Goal: Information Seeking & Learning: Find specific fact

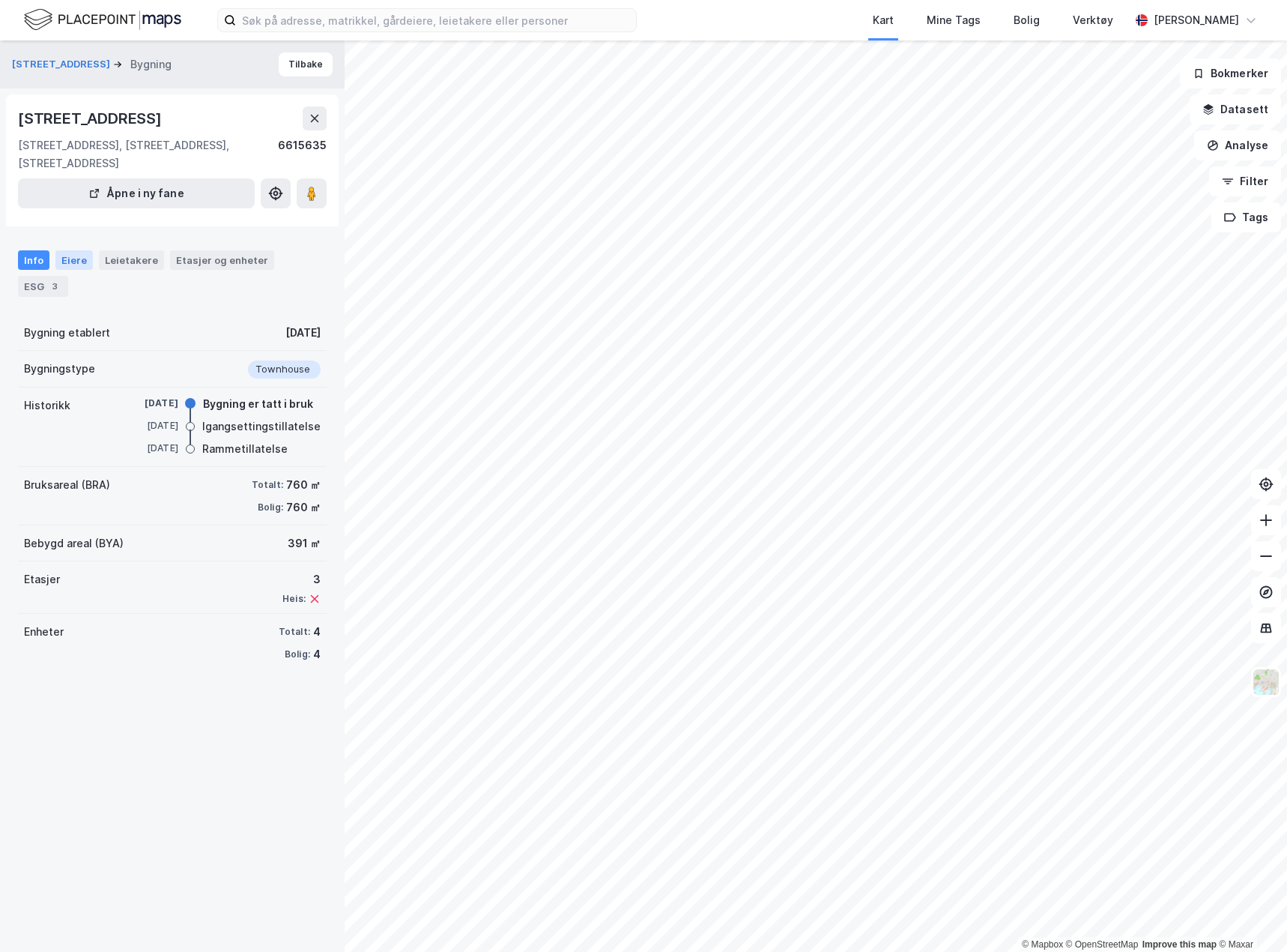
click at [79, 259] on div "Eiere" at bounding box center [74, 259] width 38 height 19
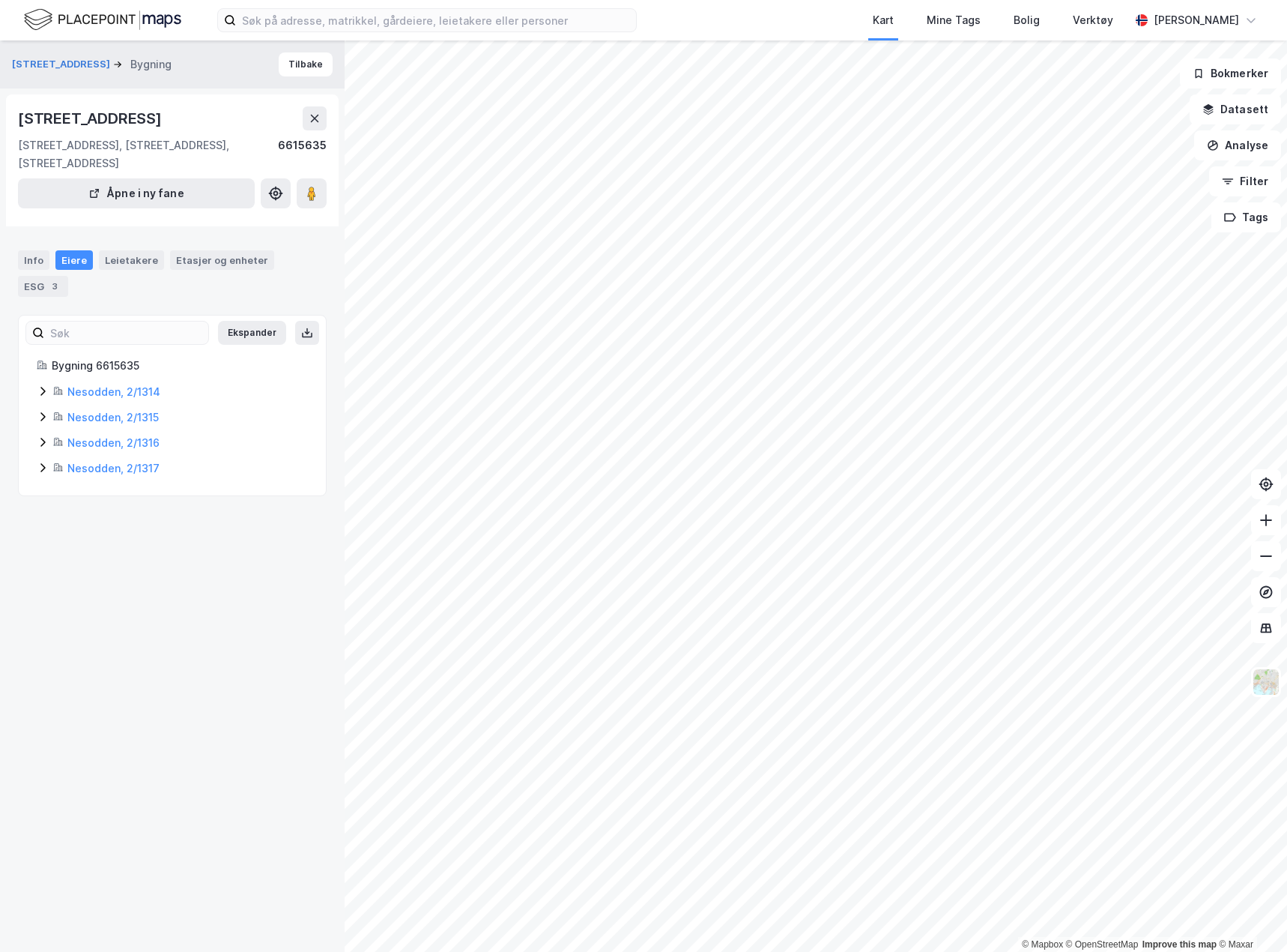
click at [42, 388] on icon at bounding box center [42, 390] width 12 height 12
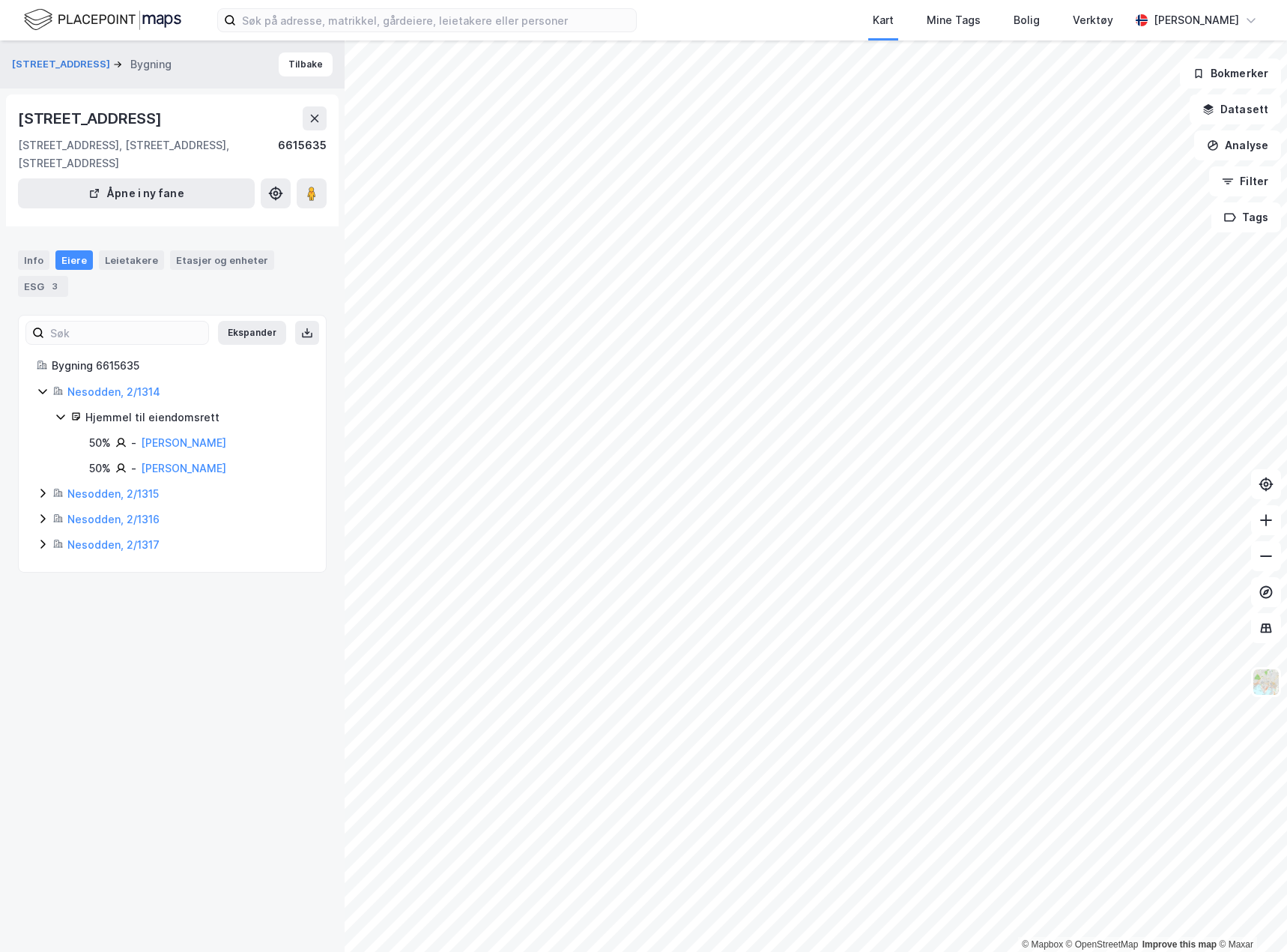
click at [38, 491] on icon at bounding box center [42, 493] width 12 height 12
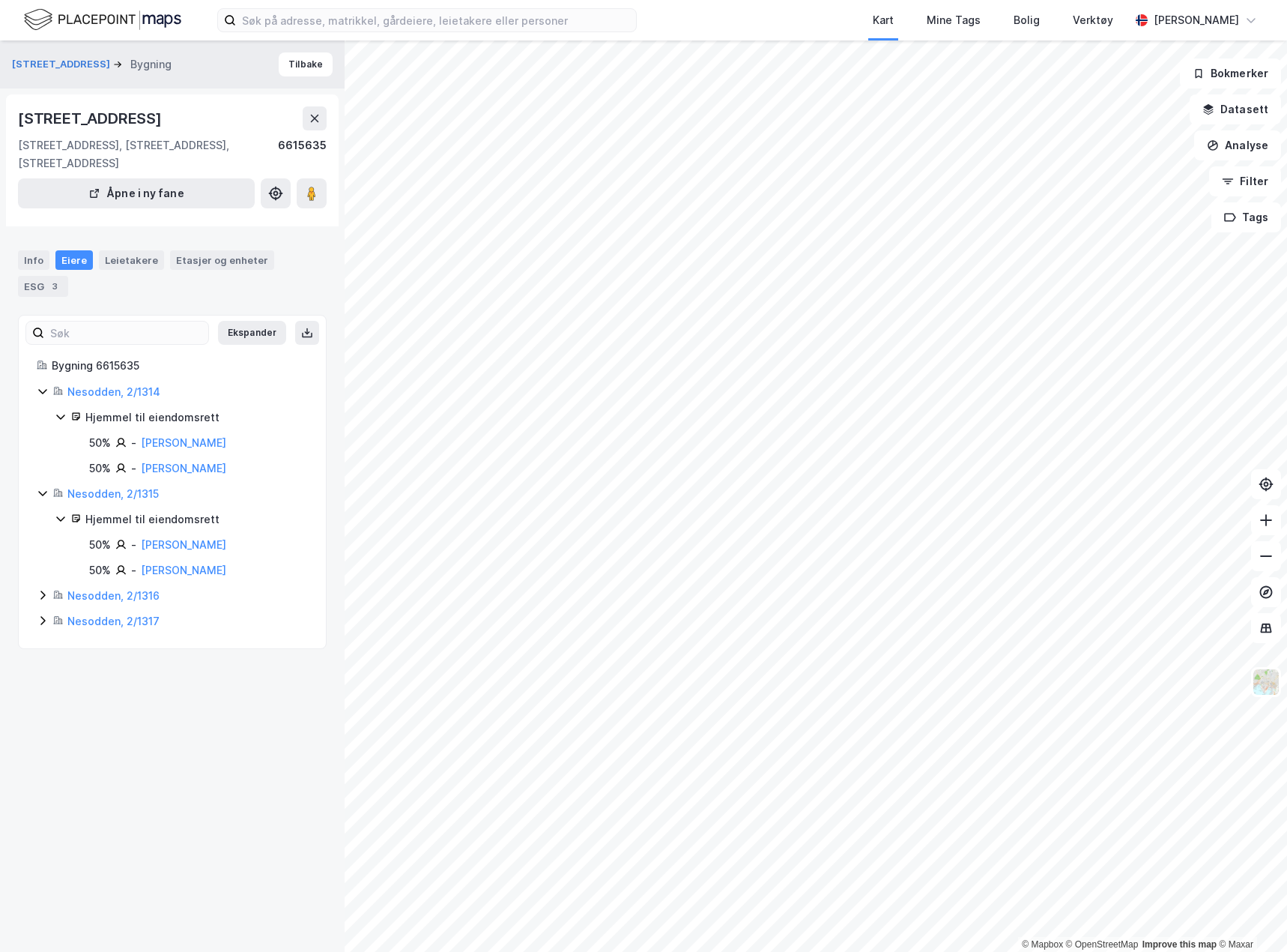
click at [38, 592] on icon at bounding box center [42, 594] width 12 height 12
click at [42, 696] on icon at bounding box center [42, 696] width 12 height 12
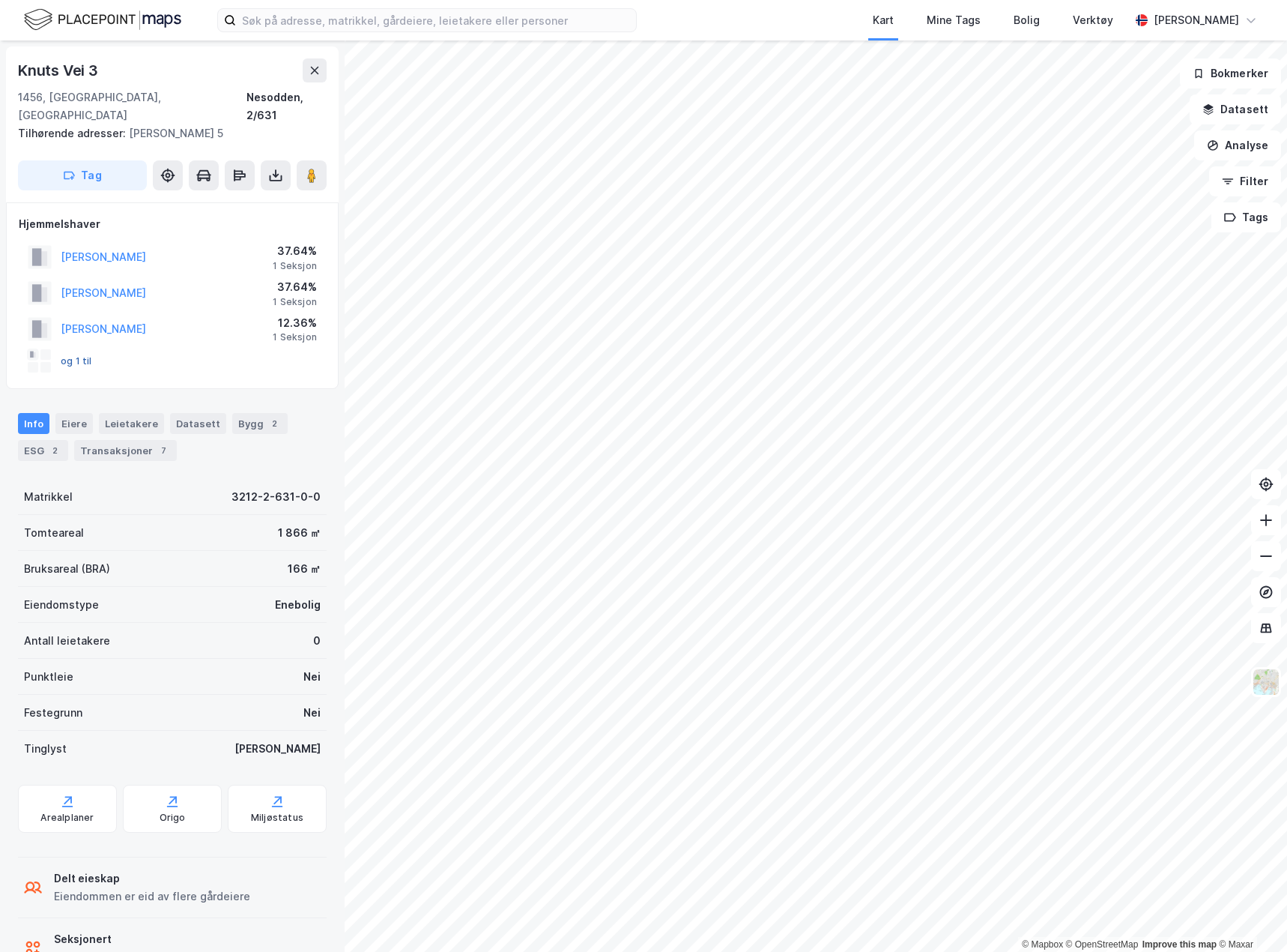
click at [0, 0] on button "og 1 til" at bounding box center [0, 0] width 0 height 0
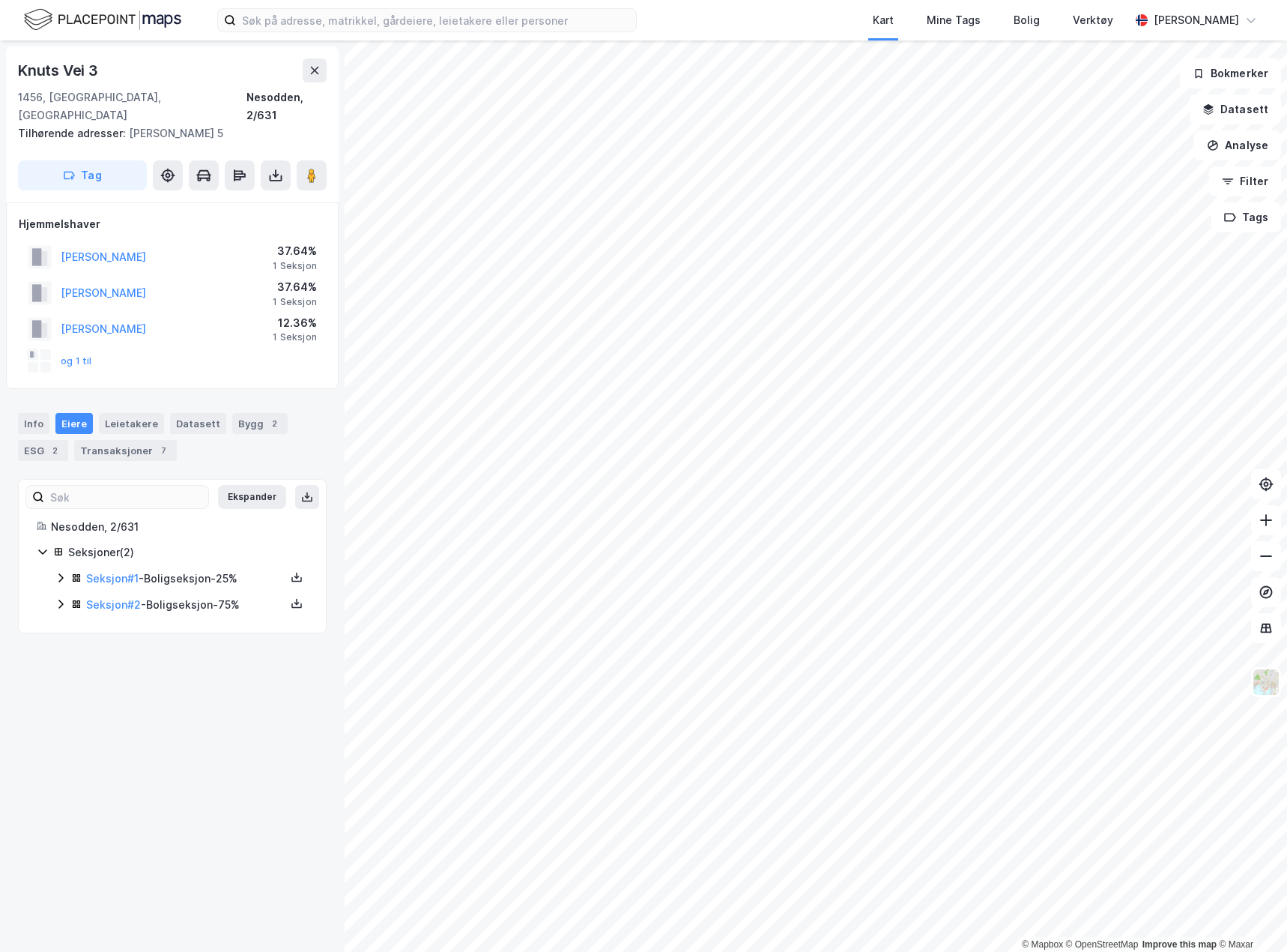
click at [56, 572] on icon at bounding box center [60, 577] width 12 height 12
click at [64, 674] on icon at bounding box center [60, 680] width 12 height 12
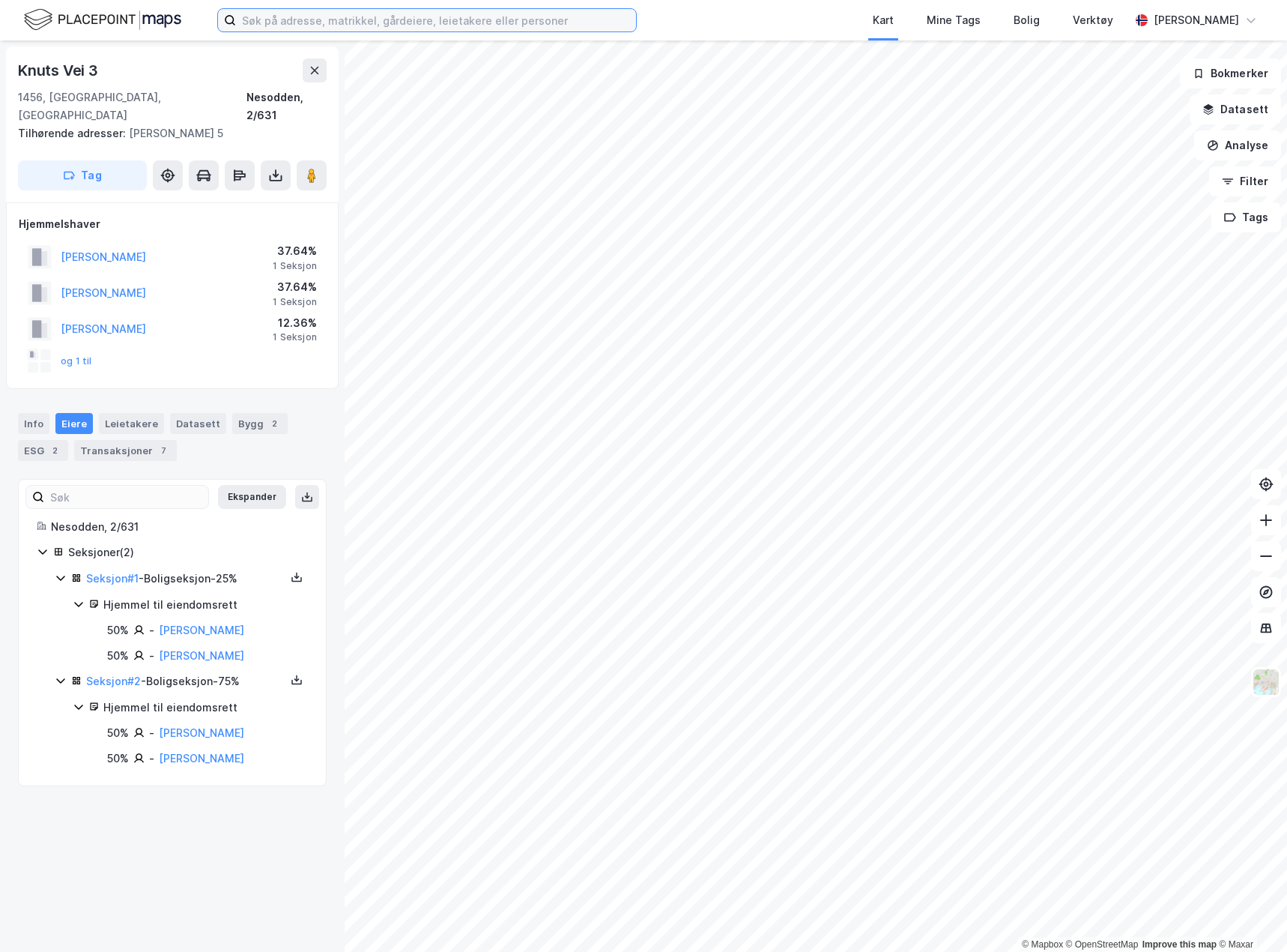
click at [268, 18] on input at bounding box center [436, 20] width 400 height 22
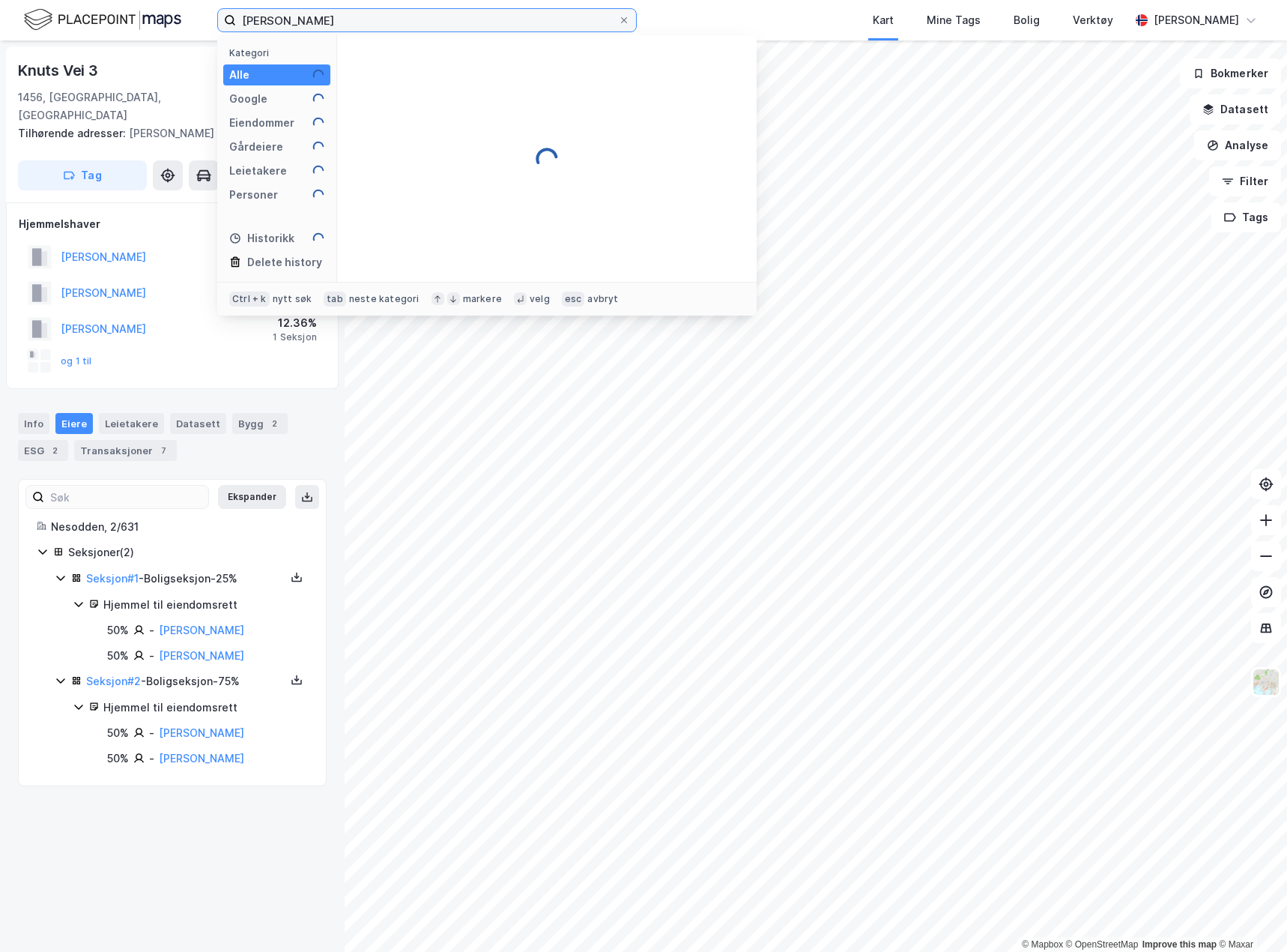
type input "[PERSON_NAME]"
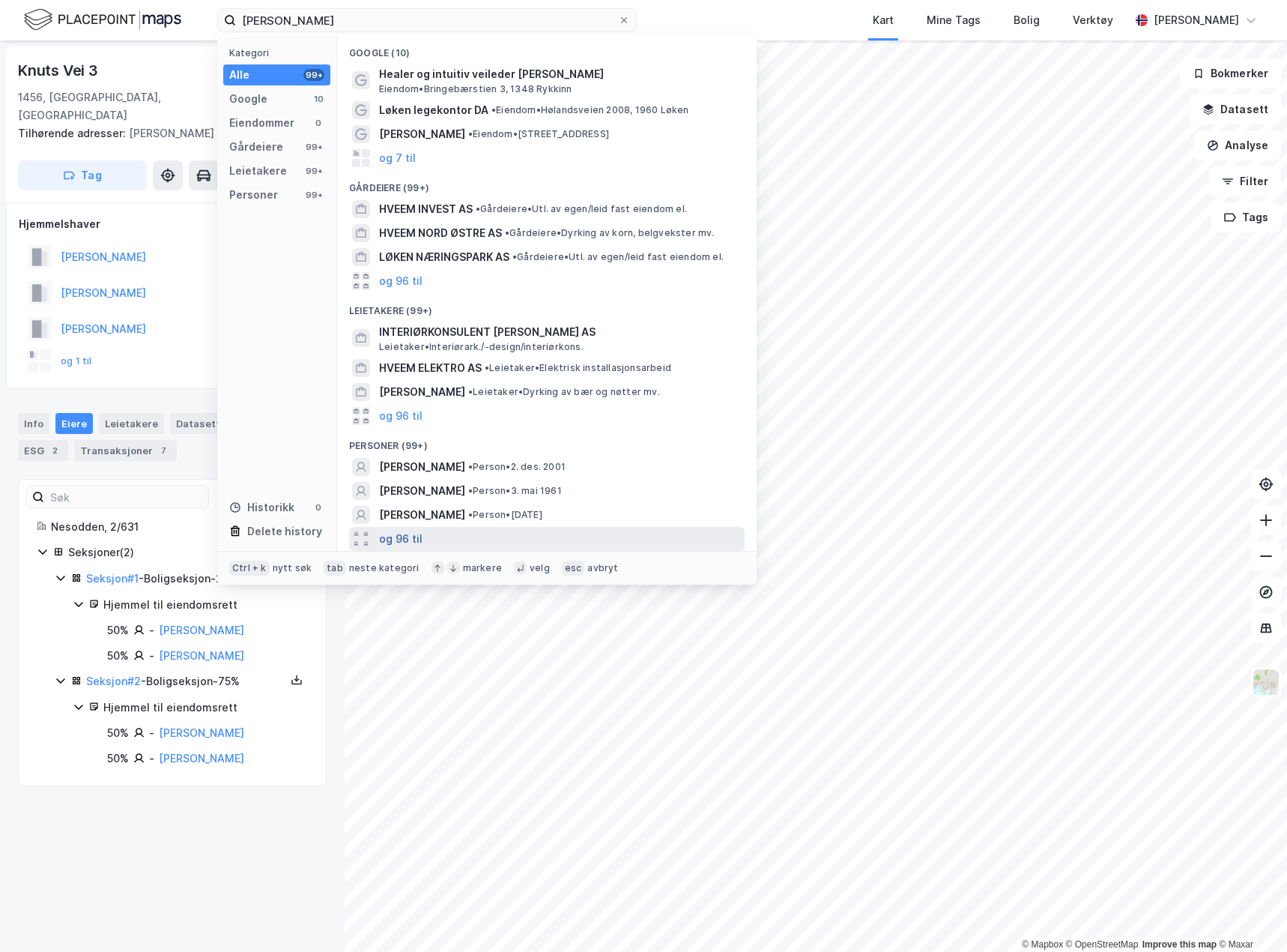
click at [411, 537] on button "og 96 til" at bounding box center [400, 538] width 43 height 18
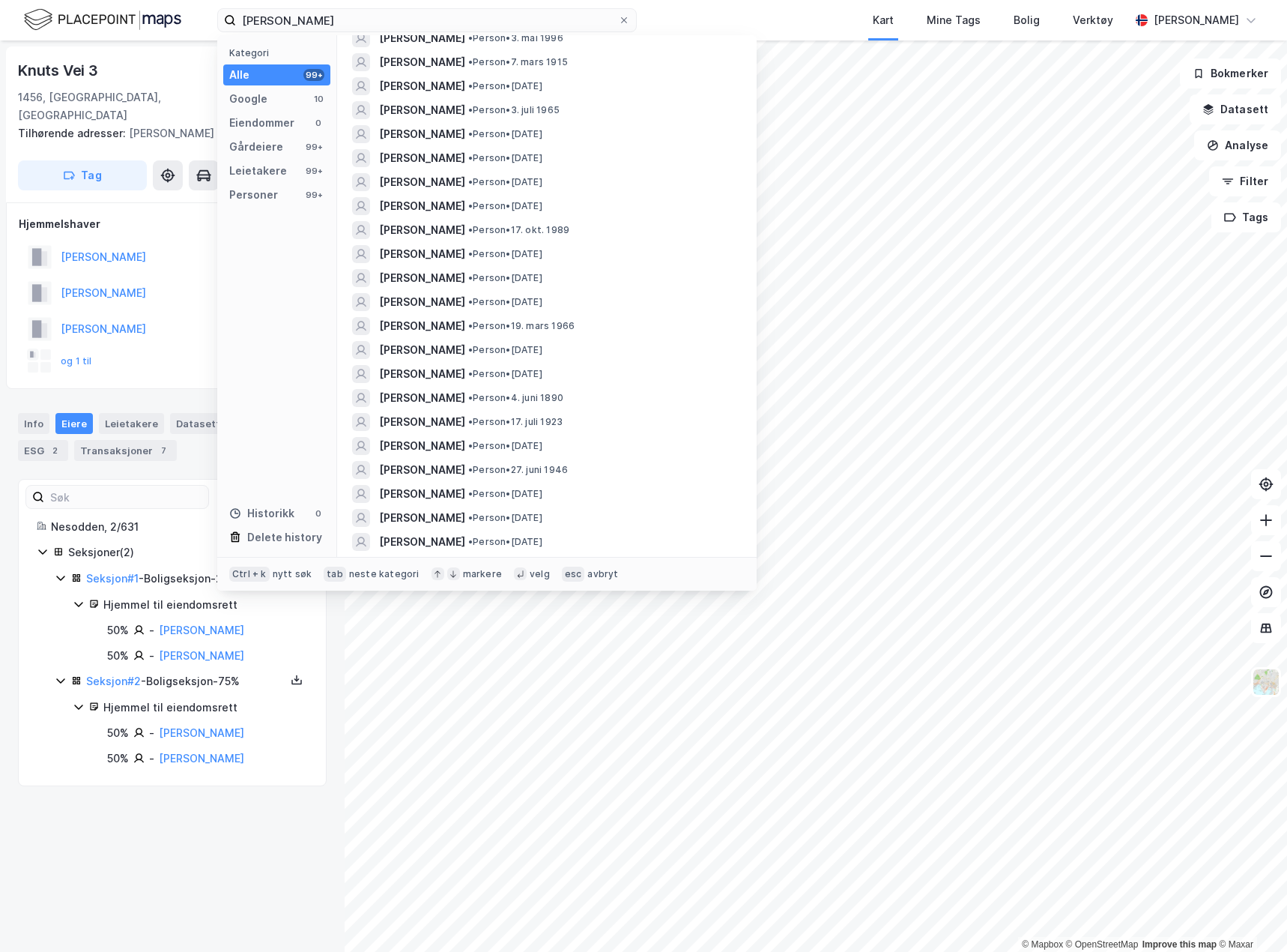
scroll to position [1199, 0]
click at [778, 23] on div "Kart Mine Tags Bolig Verktøy" at bounding box center [919, 20] width 421 height 41
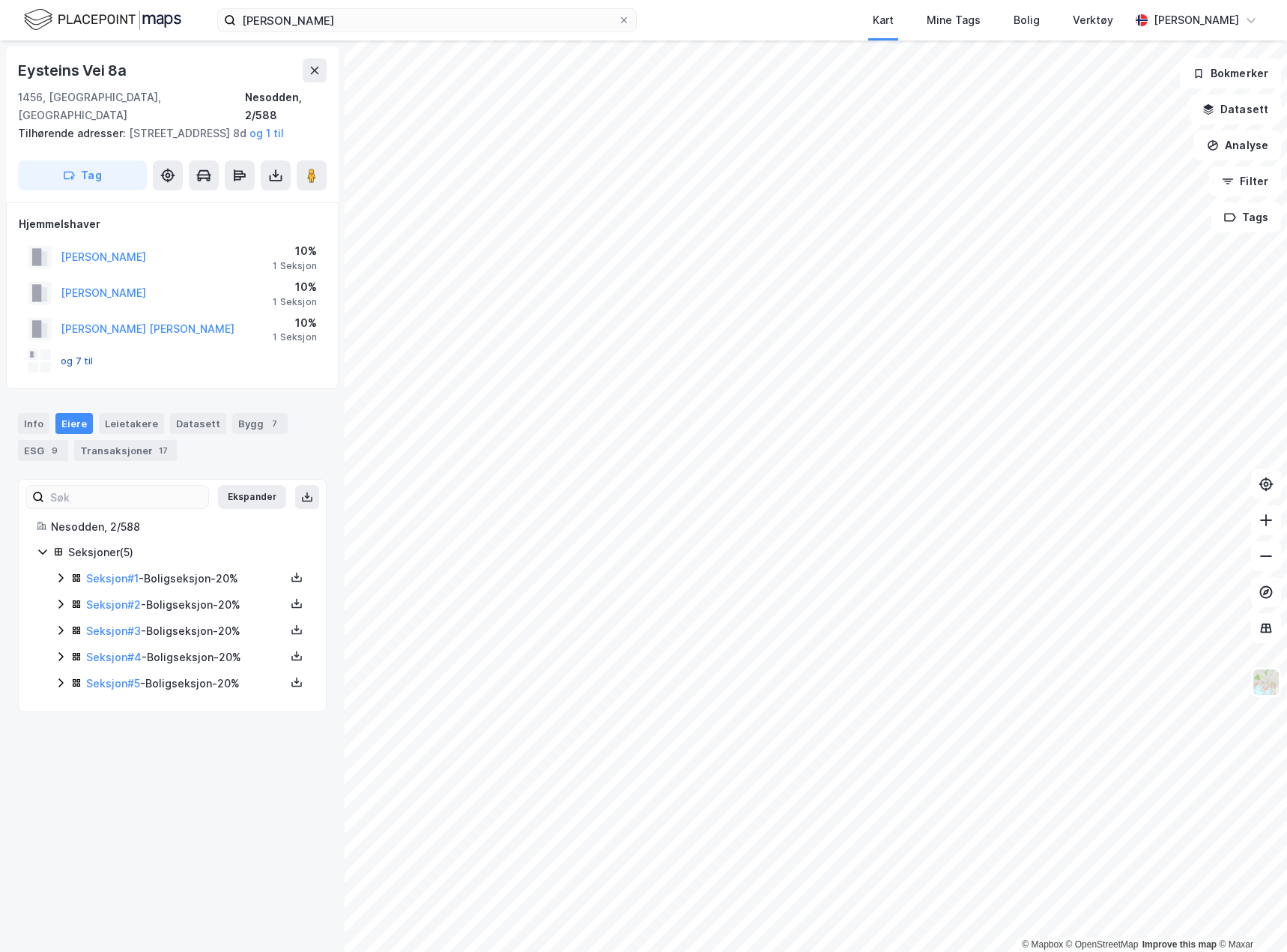
click at [0, 0] on button "og 7 til" at bounding box center [0, 0] width 0 height 0
click at [57, 572] on icon at bounding box center [60, 577] width 12 height 12
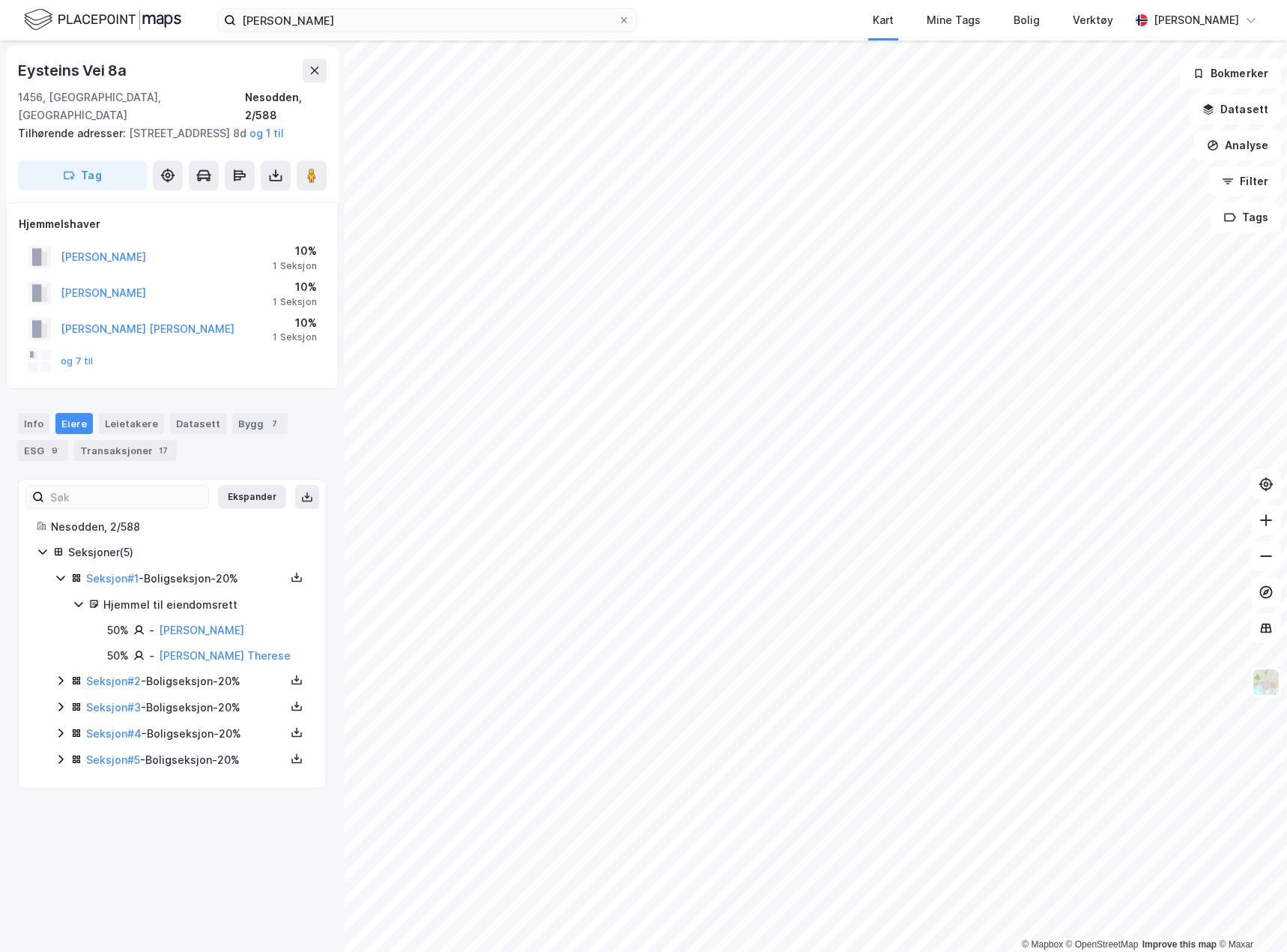
click at [61, 679] on icon at bounding box center [60, 681] width 5 height 9
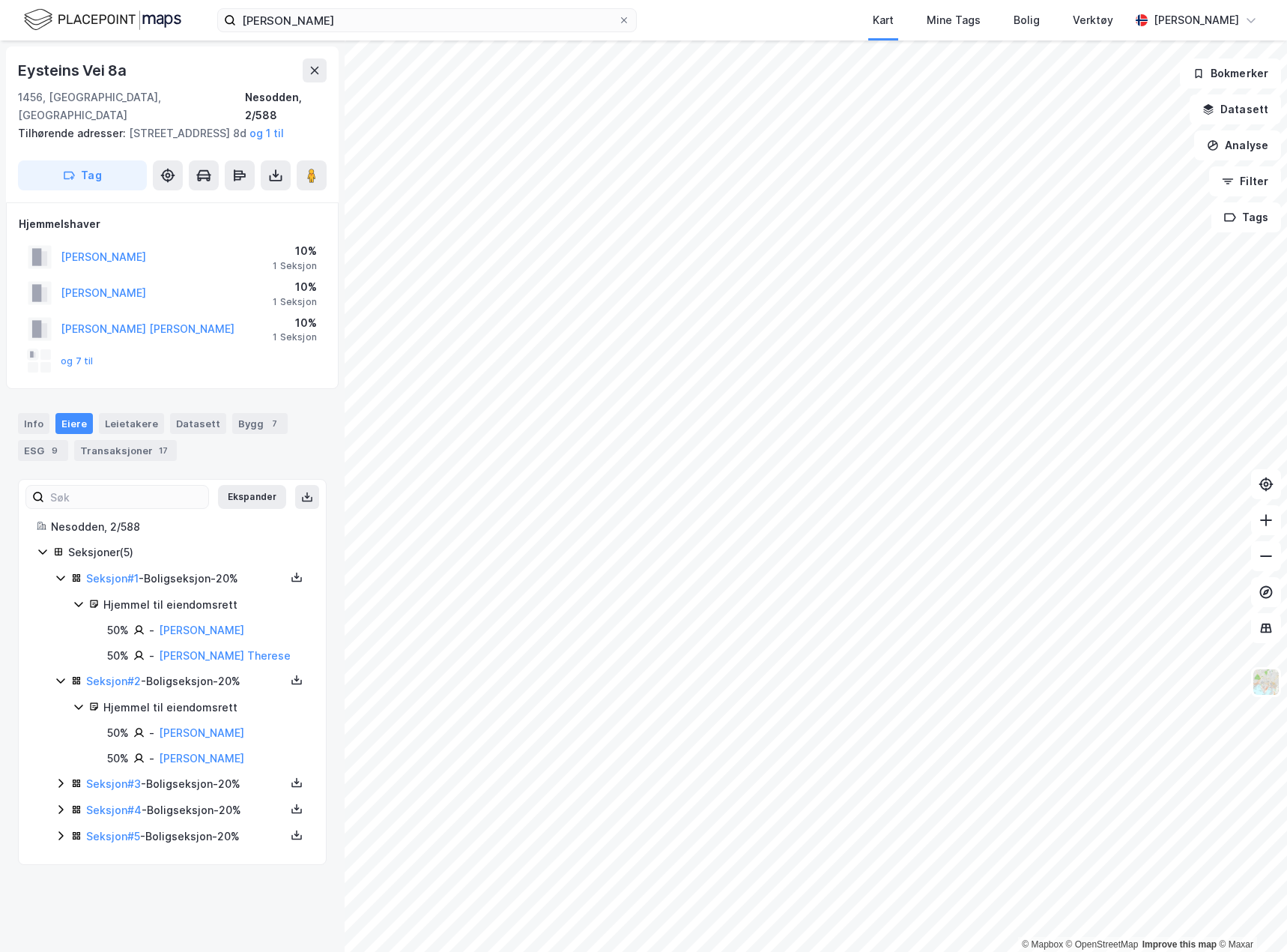
click at [59, 784] on icon at bounding box center [60, 782] width 12 height 12
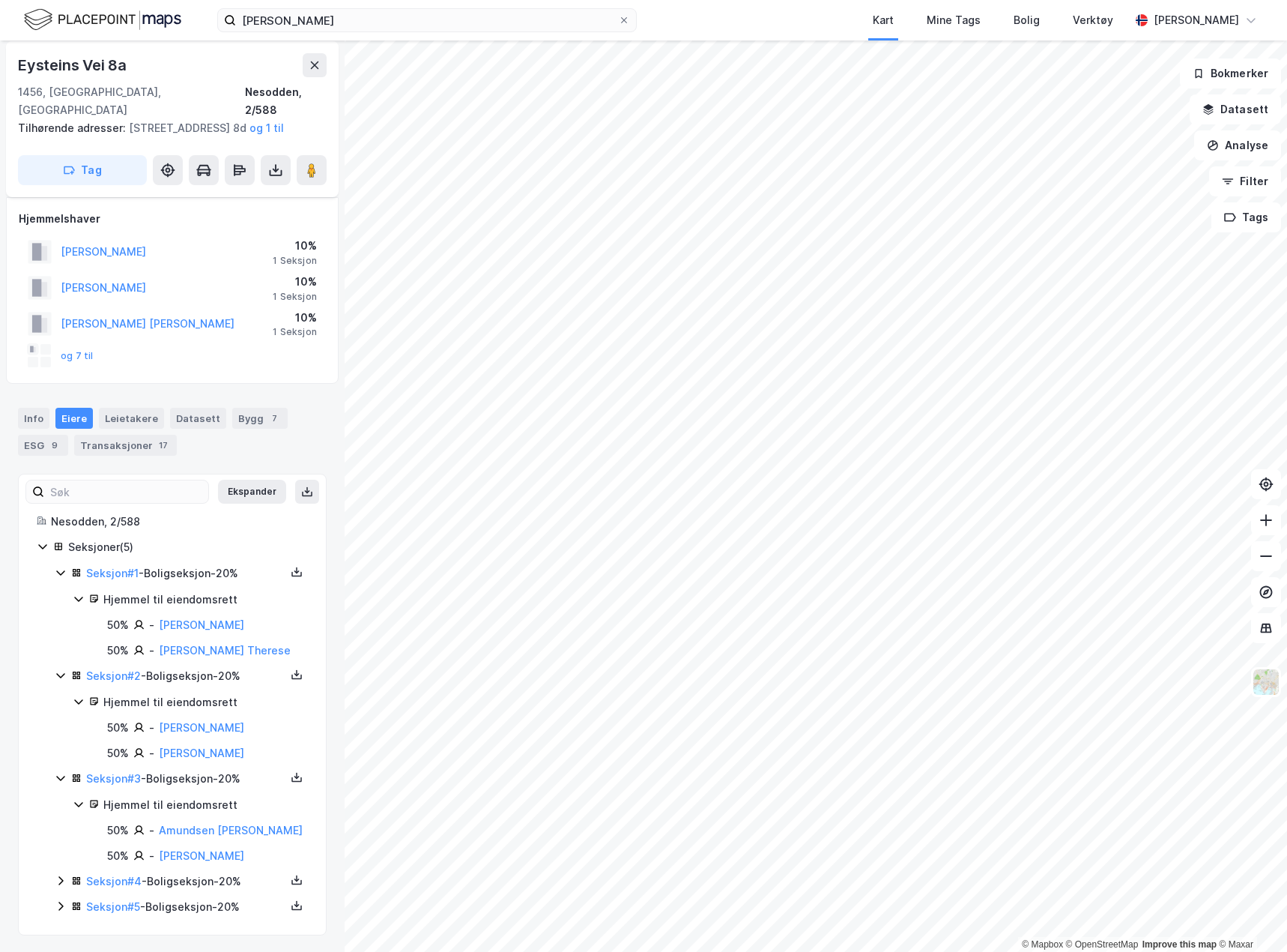
scroll to position [6, 0]
click at [62, 880] on icon at bounding box center [60, 879] width 5 height 9
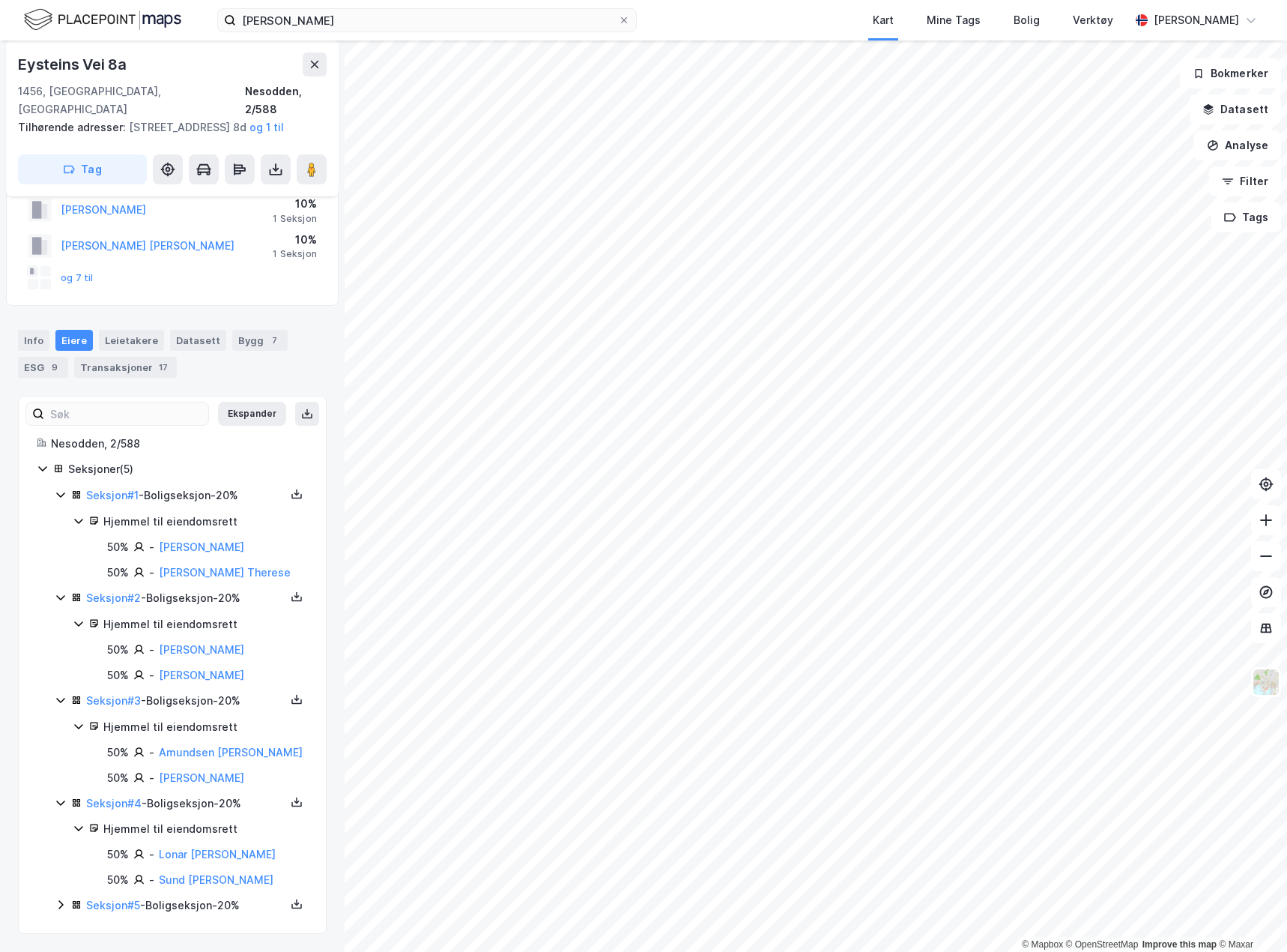
click at [60, 900] on icon at bounding box center [60, 904] width 12 height 12
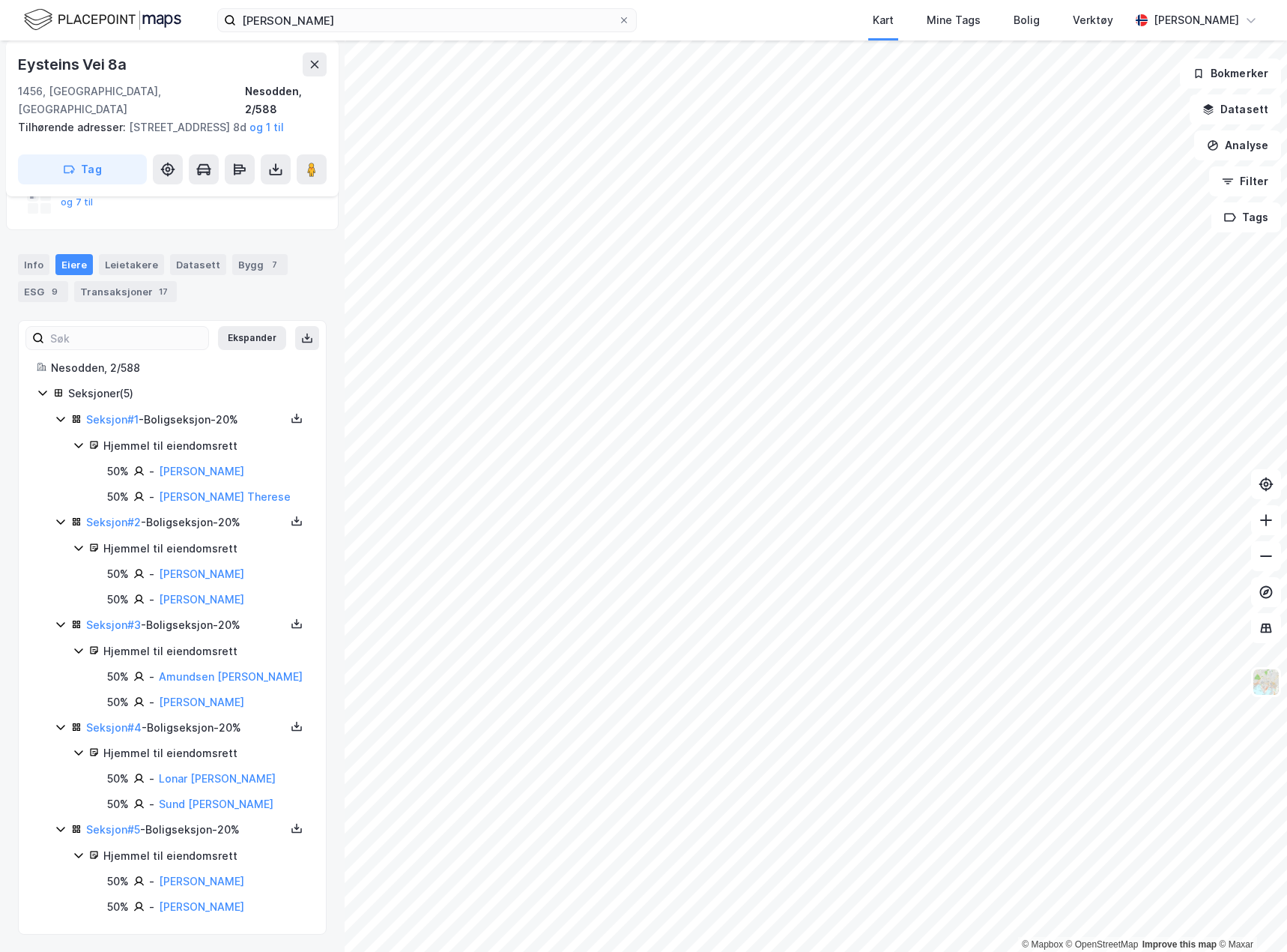
scroll to position [160, 0]
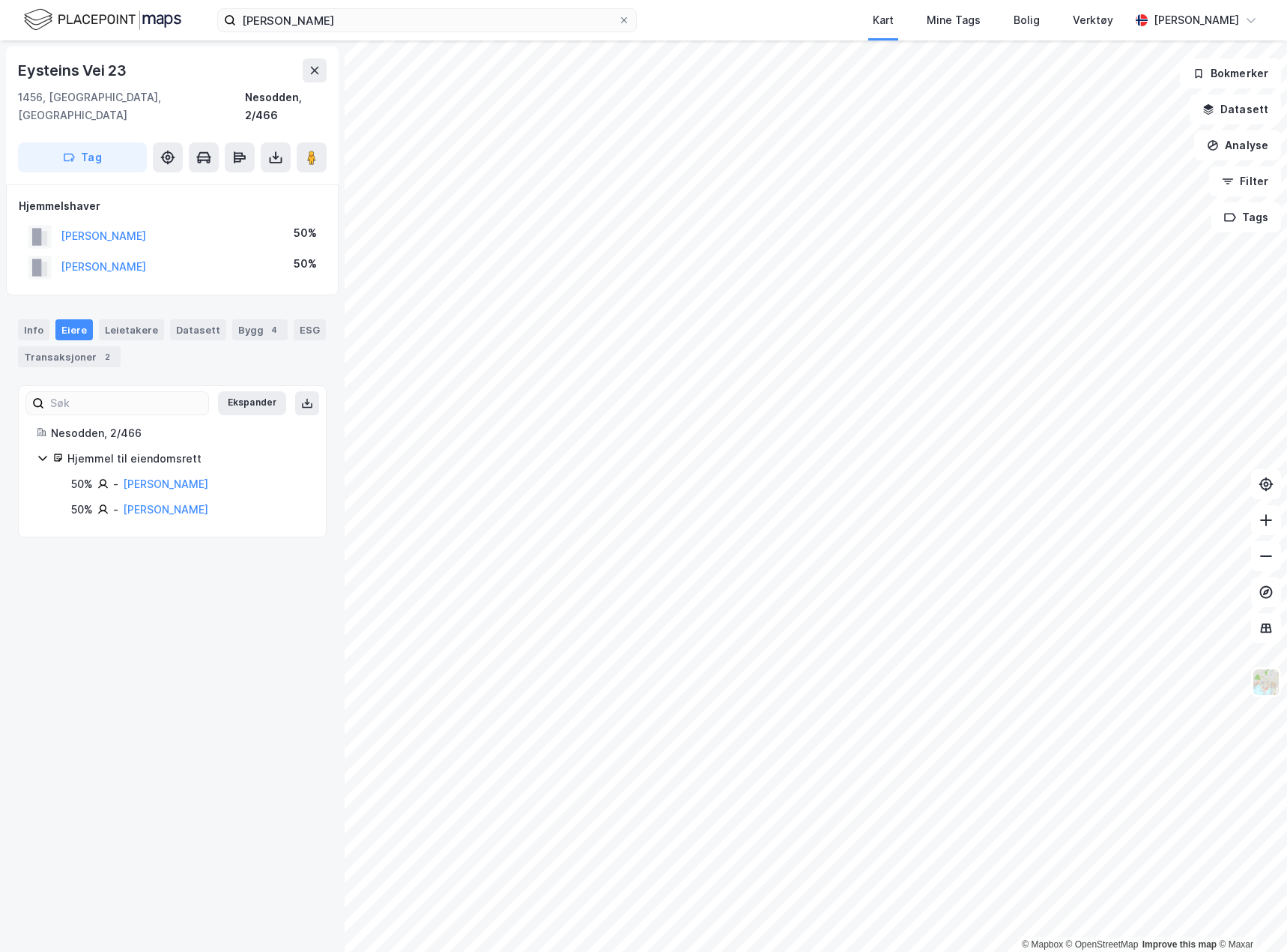
click at [340, 550] on div "© Mapbox © OpenStreetMap Improve this map © [PERSON_NAME] Vei 23 1456, [GEOGRAP…" at bounding box center [643, 496] width 1287 height 911
